Goal: Task Accomplishment & Management: Complete application form

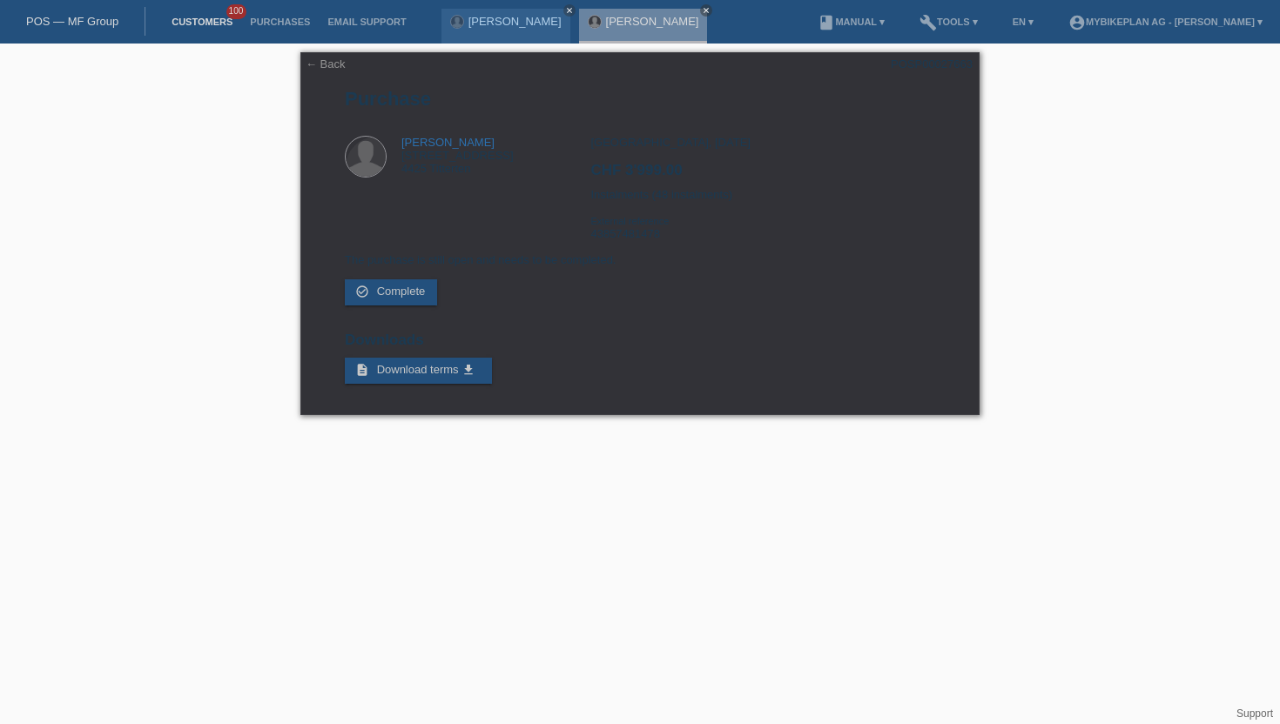
click at [205, 24] on link "Customers" at bounding box center [202, 22] width 78 height 10
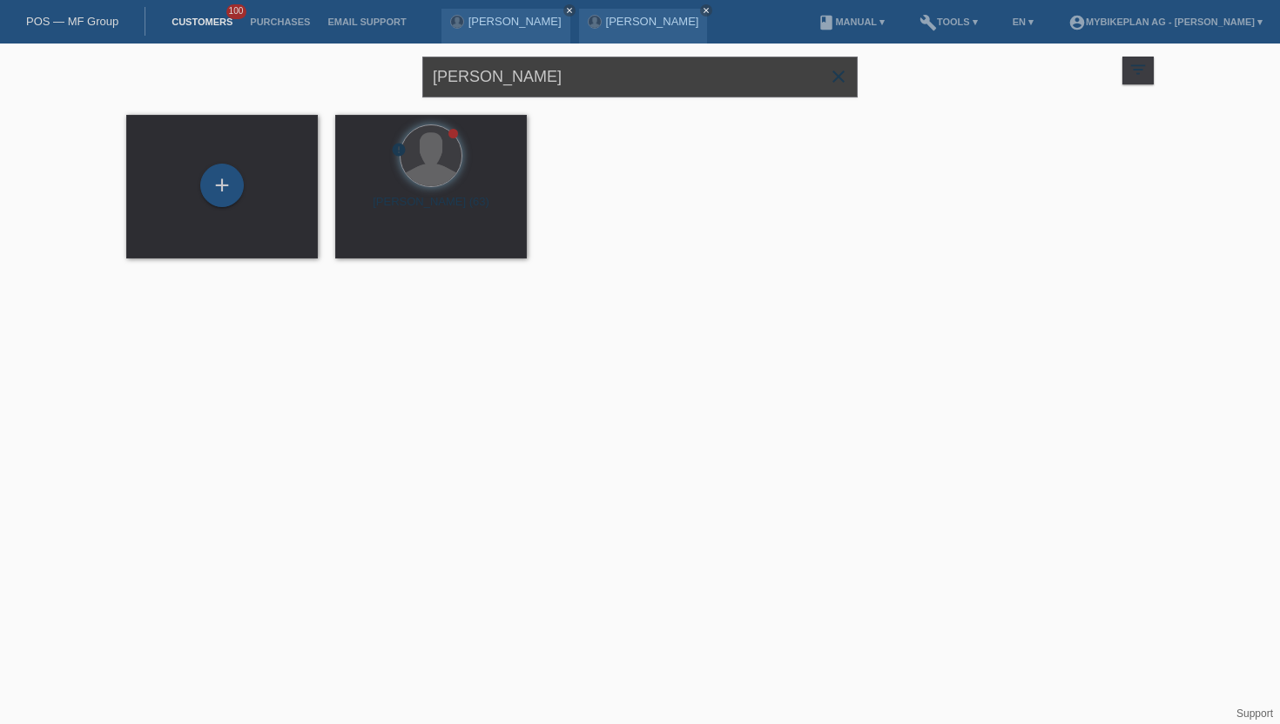
click at [471, 68] on input "Rainer lipski" at bounding box center [639, 77] width 435 height 41
type input "[PERSON_NAME]"
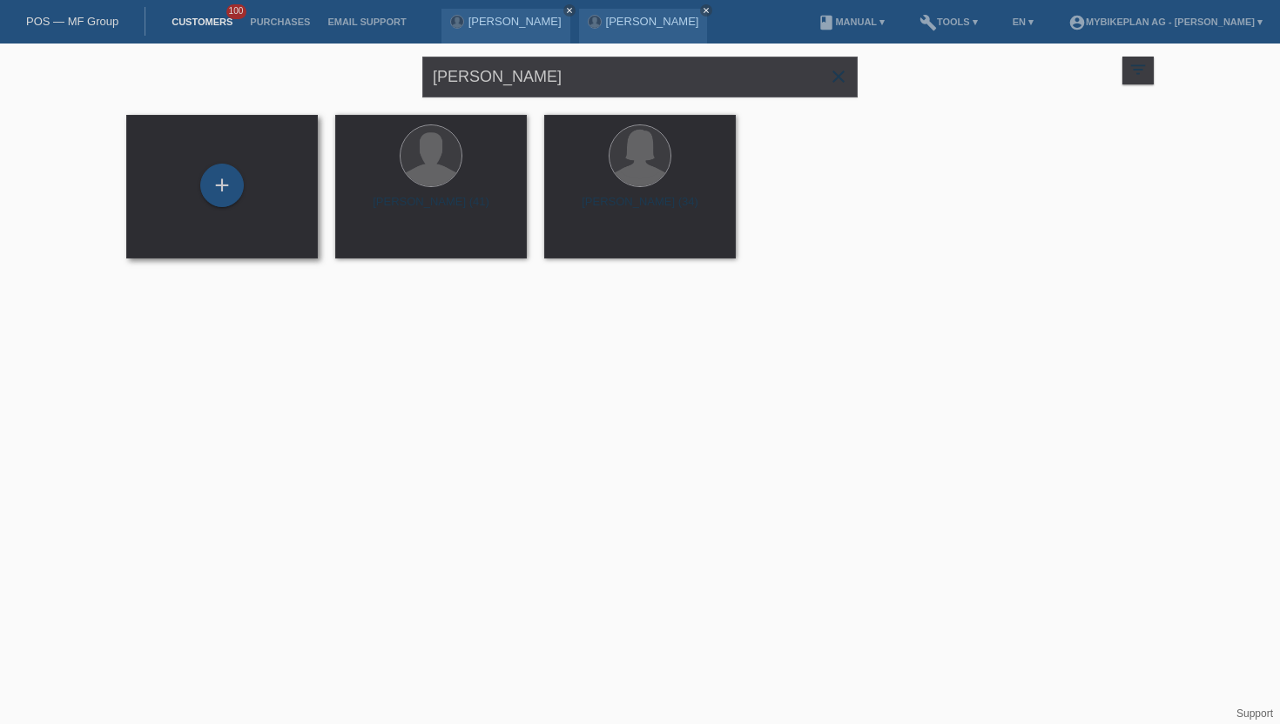
click at [255, 200] on div "+" at bounding box center [222, 187] width 164 height 46
click at [220, 188] on div "+" at bounding box center [222, 186] width 44 height 44
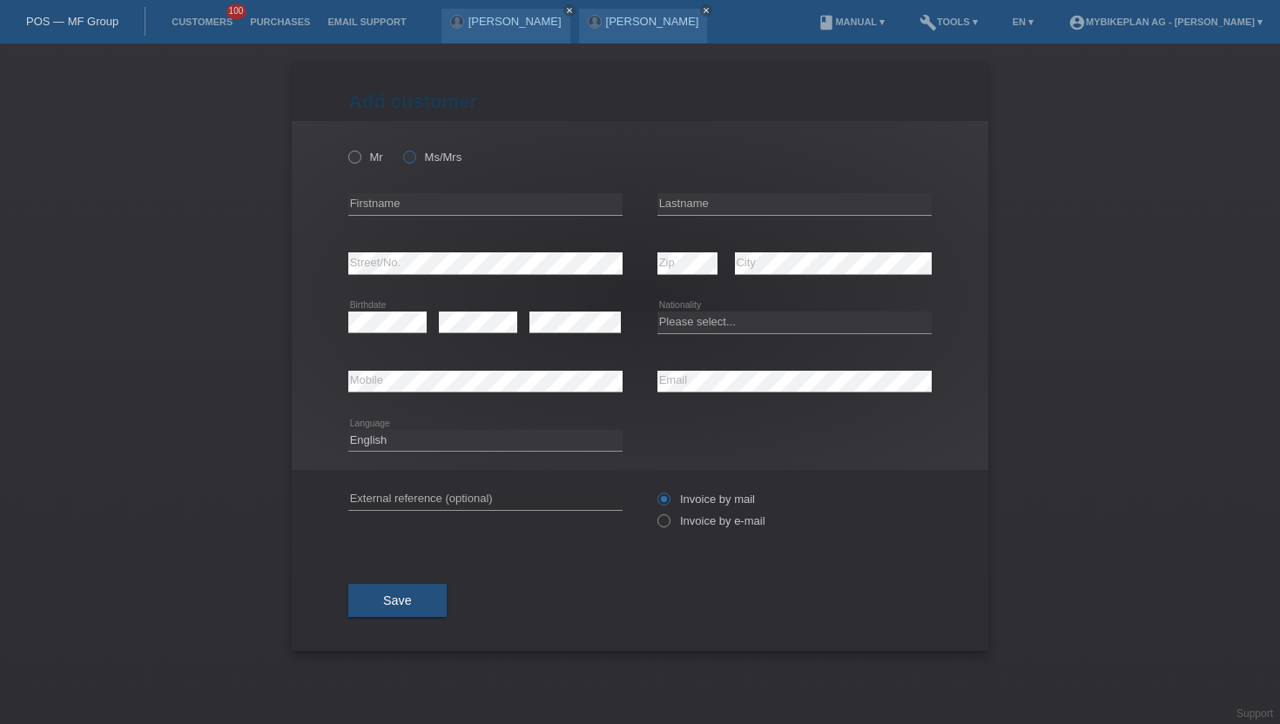
click at [400, 148] on icon at bounding box center [400, 148] width 0 height 0
click at [414, 154] on input "Ms/Mrs" at bounding box center [408, 156] width 11 height 11
radio input "true"
click at [422, 185] on div "error Firstname" at bounding box center [485, 204] width 274 height 59
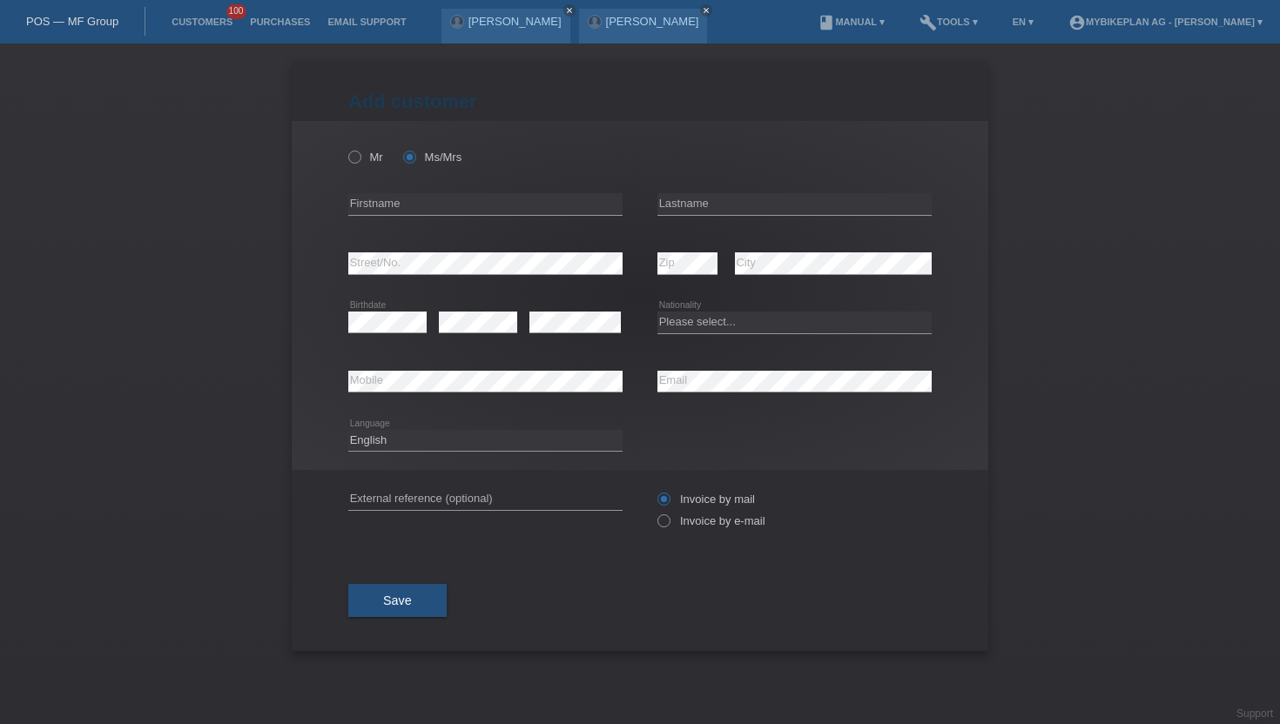
click at [454, 150] on div "Mr Ms/Mrs" at bounding box center [485, 157] width 274 height 36
click at [445, 184] on div "error Firstname" at bounding box center [485, 204] width 274 height 59
click at [414, 200] on input "text" at bounding box center [485, 204] width 274 height 22
type input "Lanaa"
click at [742, 198] on input "text" at bounding box center [794, 204] width 274 height 22
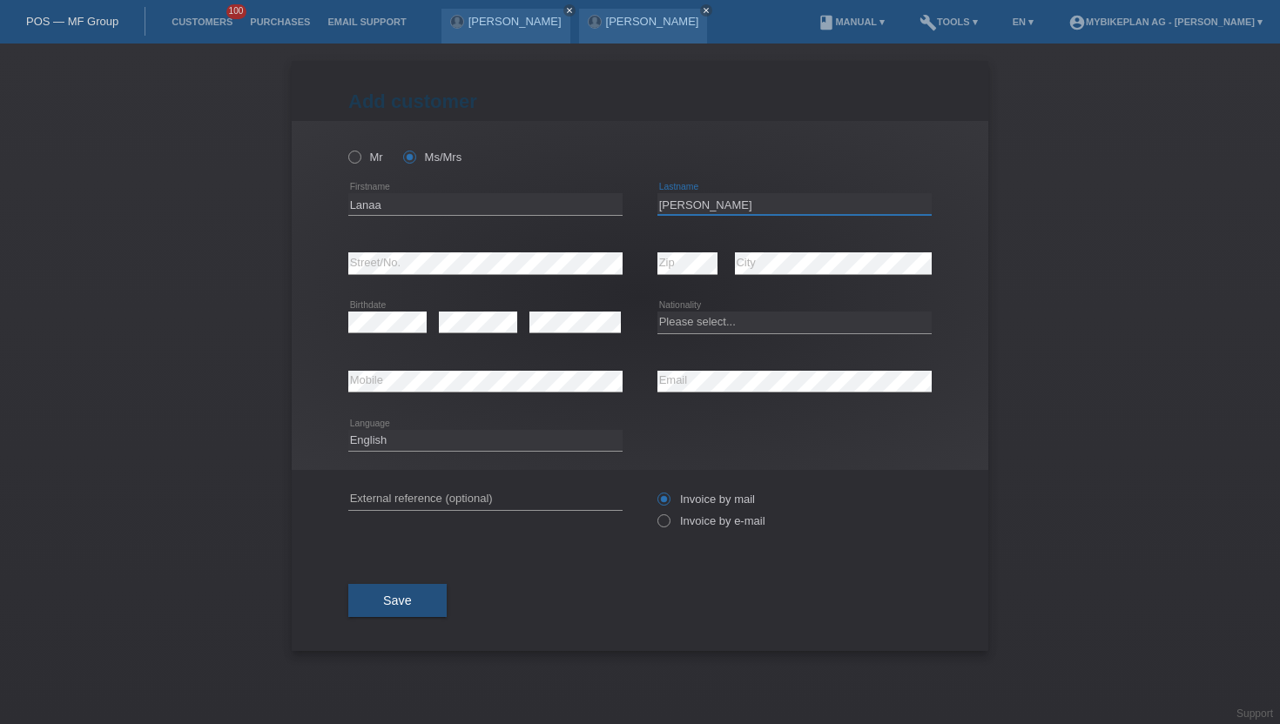
type input "[PERSON_NAME]"
click at [711, 322] on select "Please select... Switzerland Austria Germany Liechtenstein ------------ Afghani…" at bounding box center [794, 322] width 274 height 21
select select "CH"
click at [657, 312] on select "Please select... Switzerland Austria Germany Liechtenstein ------------ Afghani…" at bounding box center [794, 322] width 274 height 21
click at [451, 437] on select "Deutsch Français Italiano English" at bounding box center [485, 440] width 274 height 21
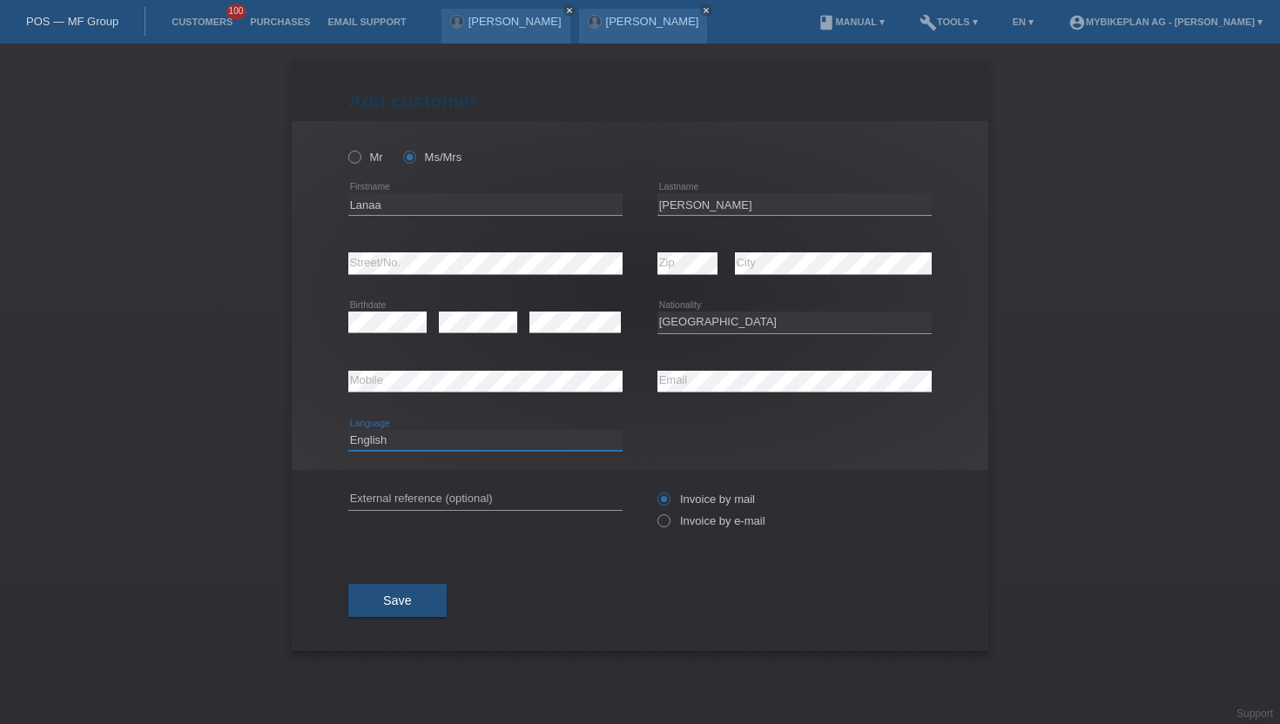
select select "de"
click at [348, 430] on select "Deutsch Français Italiano English" at bounding box center [485, 440] width 274 height 21
click at [710, 519] on label "Invoice by e-mail" at bounding box center [711, 520] width 108 height 13
click at [668, 519] on input "Invoice by e-mail" at bounding box center [662, 525] width 11 height 22
radio input "true"
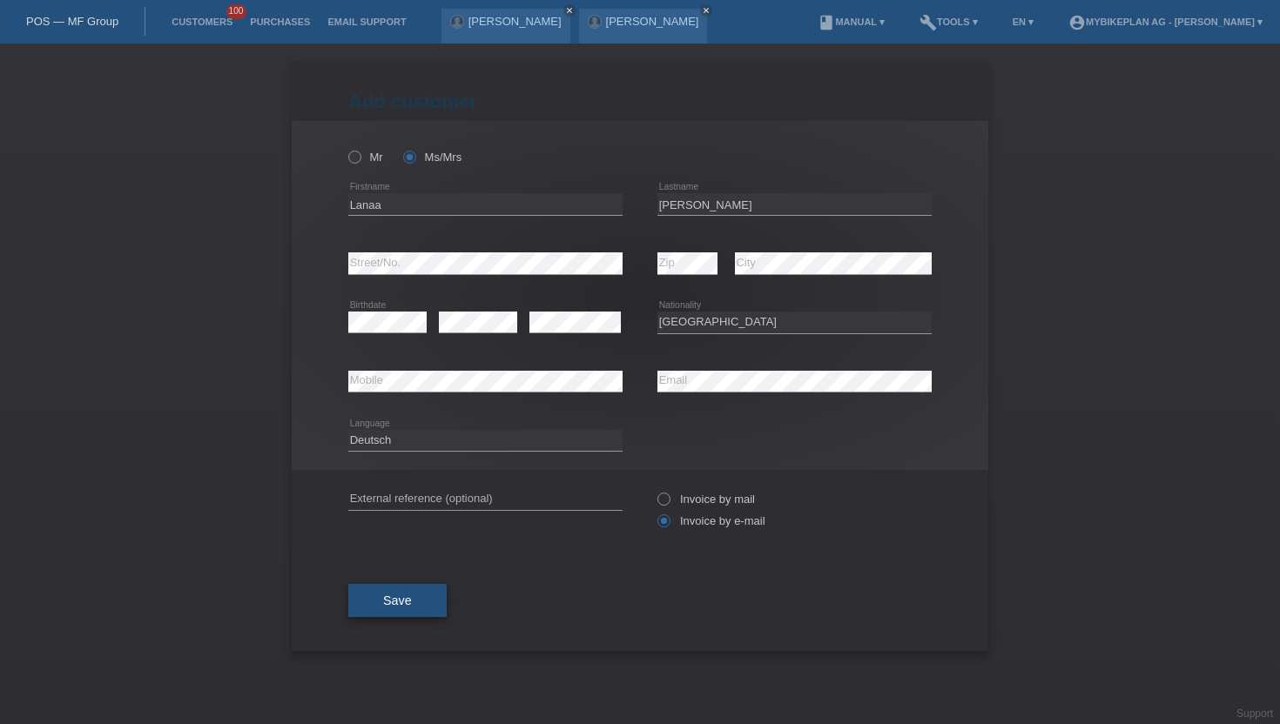
click at [366, 601] on button "Save" at bounding box center [397, 600] width 98 height 33
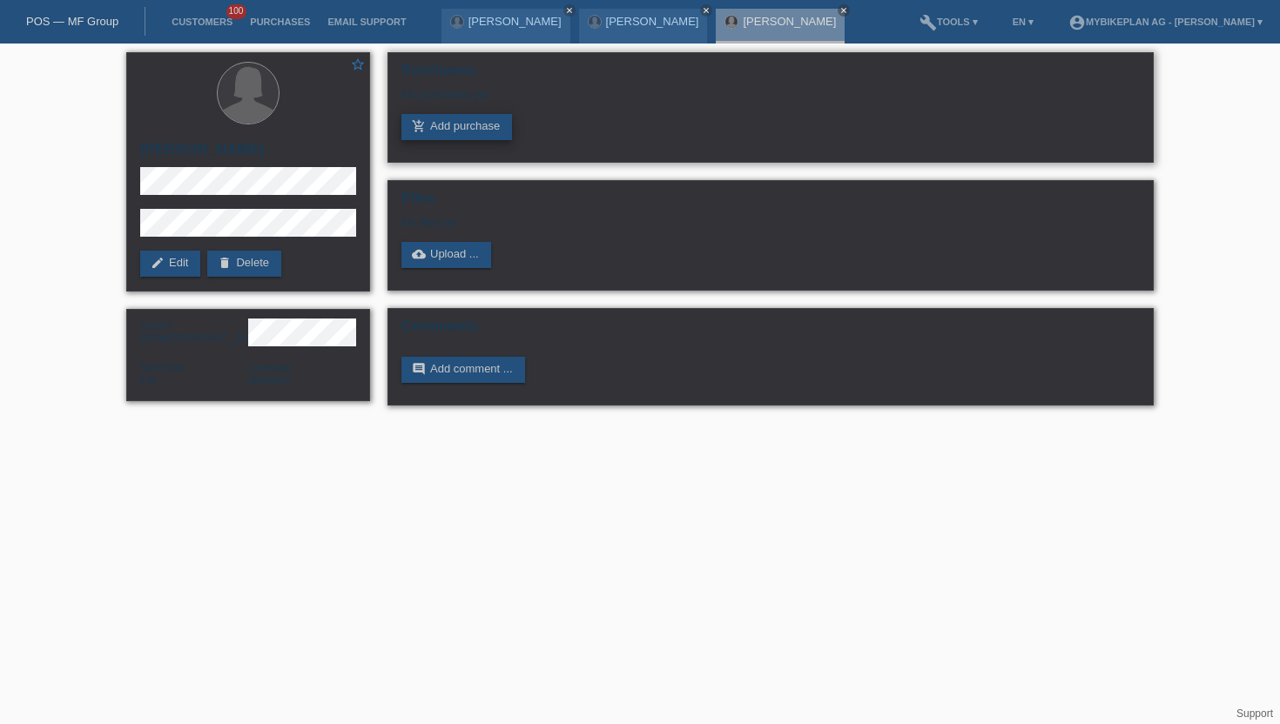
click at [478, 124] on link "add_shopping_cart Add purchase" at bounding box center [456, 127] width 111 height 26
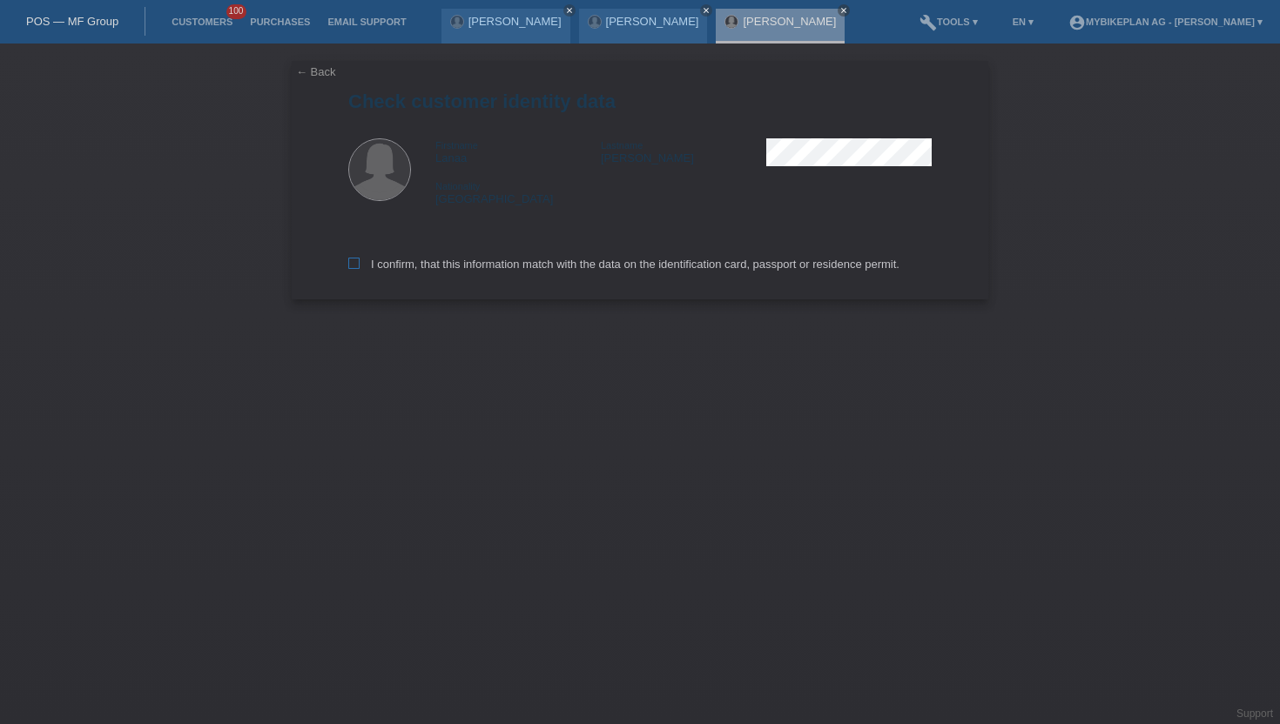
click at [636, 262] on label "I confirm, that this information match with the data on the identification card…" at bounding box center [623, 264] width 551 height 13
click at [359, 262] on input "I confirm, that this information match with the data on the identification card…" at bounding box center [353, 263] width 11 height 11
checkbox input "true"
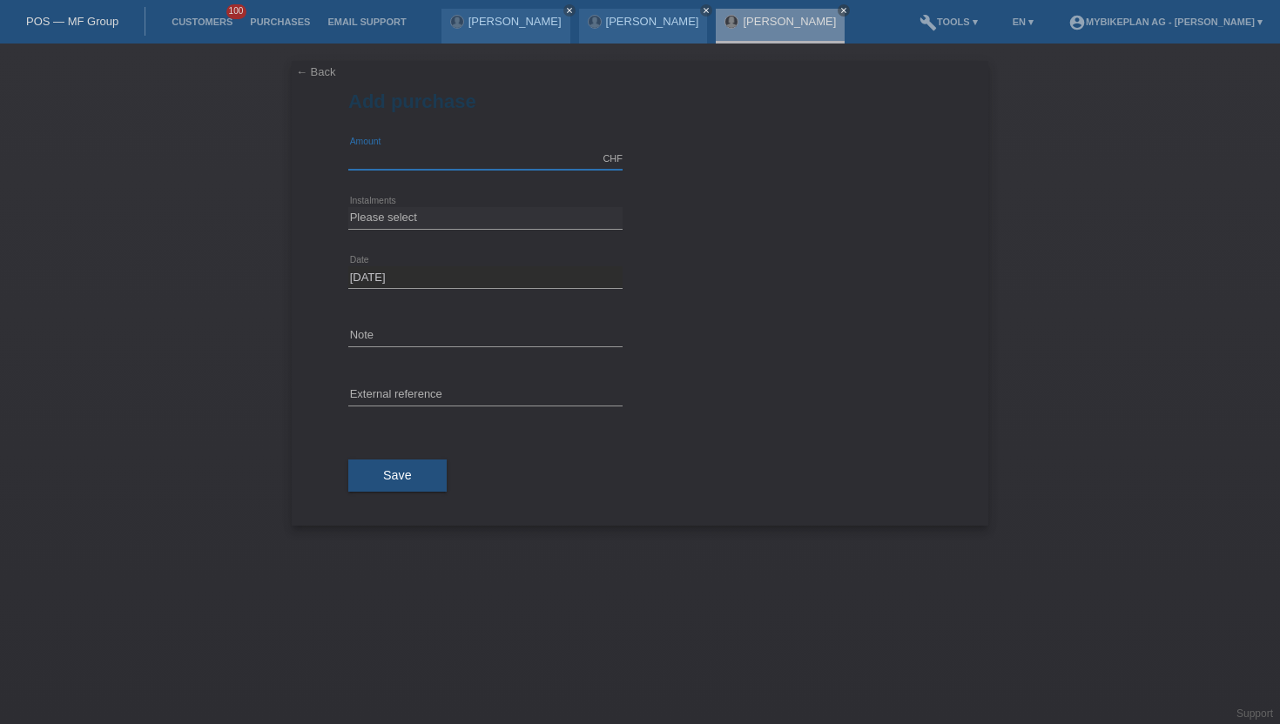
click at [437, 166] on input "text" at bounding box center [485, 159] width 274 height 22
type input "2999.00"
click at [367, 216] on select "Please select 6 instalments 12 instalments 18 instalments 24 instalments 36 ins…" at bounding box center [485, 217] width 274 height 21
select select "487"
click at [348, 207] on select "Please select 6 instalments 12 instalments 18 instalments 24 instalments 36 ins…" at bounding box center [485, 217] width 274 height 21
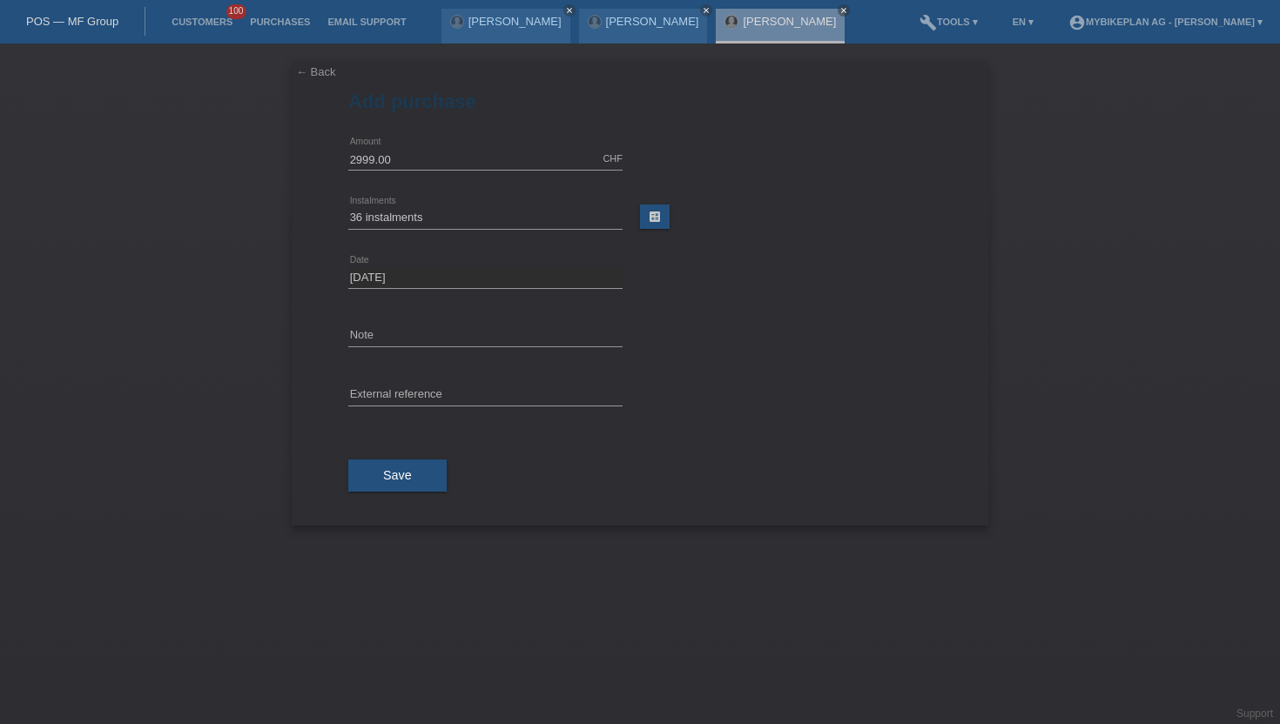
click at [376, 383] on div "error External reference" at bounding box center [485, 395] width 274 height 59
click at [376, 393] on input "text" at bounding box center [485, 396] width 274 height 22
paste input "43874648947"
type input "43874648947"
click at [383, 462] on button "Save" at bounding box center [397, 476] width 98 height 33
